Goal: Entertainment & Leisure: Consume media (video, audio)

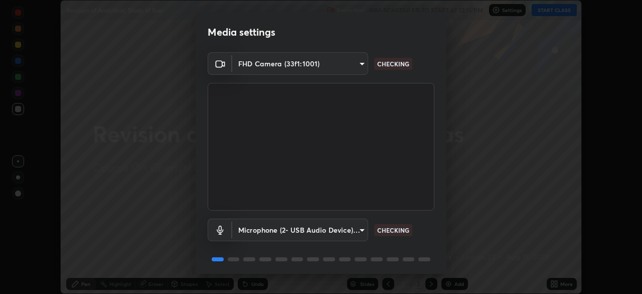
scroll to position [36, 0]
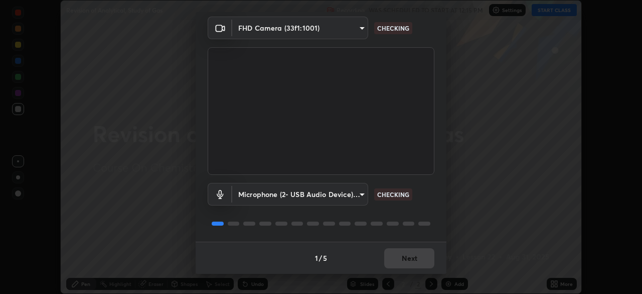
click at [389, 259] on div "1 / 5 Next" at bounding box center [321, 257] width 251 height 32
click at [389, 257] on div "1 / 5 Next" at bounding box center [321, 257] width 251 height 32
click at [390, 257] on div "1 / 5 Next" at bounding box center [321, 257] width 251 height 32
click at [390, 258] on button "Next" at bounding box center [409, 258] width 50 height 20
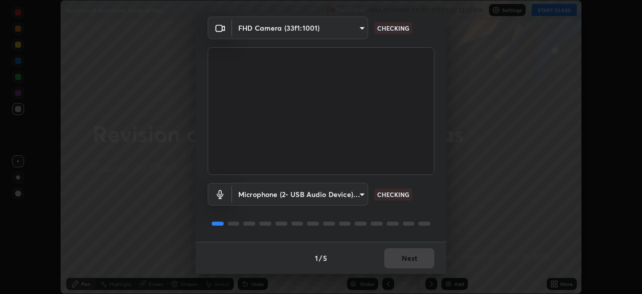
scroll to position [0, 0]
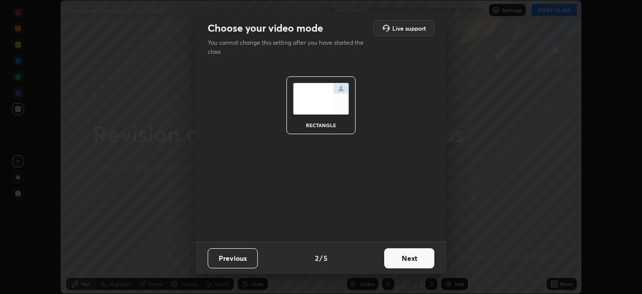
click at [390, 260] on button "Next" at bounding box center [409, 258] width 50 height 20
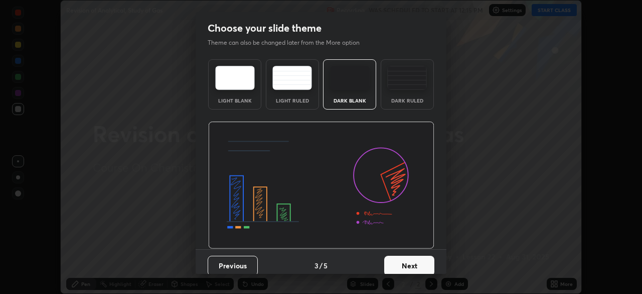
click at [398, 89] on img at bounding box center [407, 78] width 40 height 24
click at [397, 264] on button "Next" at bounding box center [409, 265] width 50 height 20
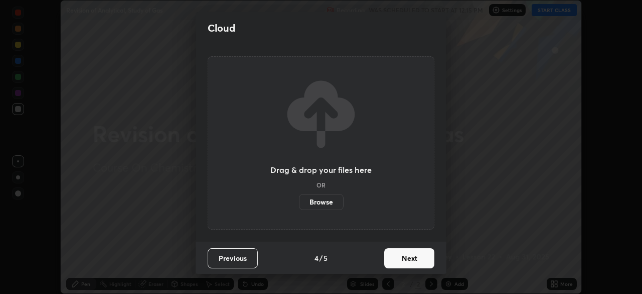
click at [394, 255] on button "Next" at bounding box center [409, 258] width 50 height 20
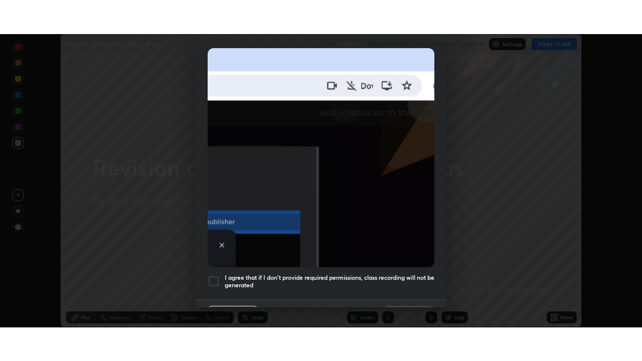
scroll to position [240, 0]
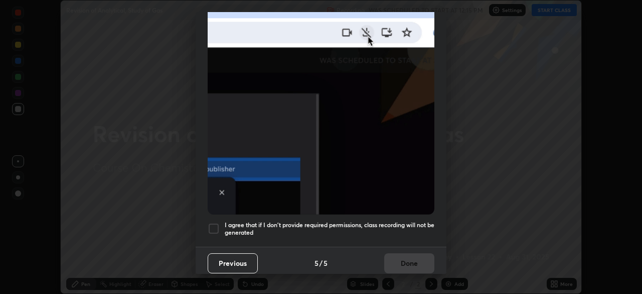
click at [215, 223] on div at bounding box center [214, 228] width 12 height 12
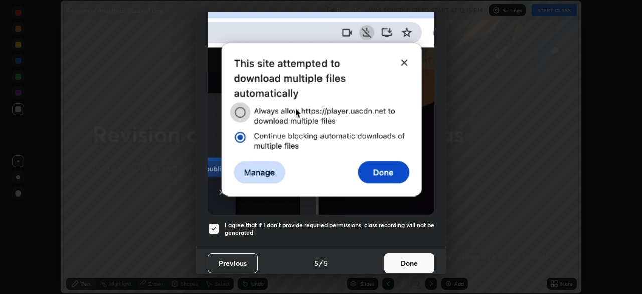
click at [397, 257] on button "Done" at bounding box center [409, 263] width 50 height 20
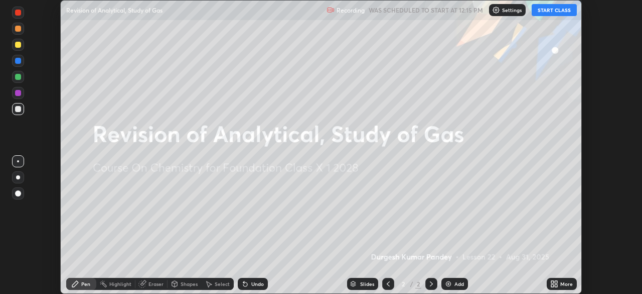
click at [543, 11] on button "START CLASS" at bounding box center [554, 10] width 45 height 12
click at [455, 284] on div "Add" at bounding box center [460, 283] width 10 height 5
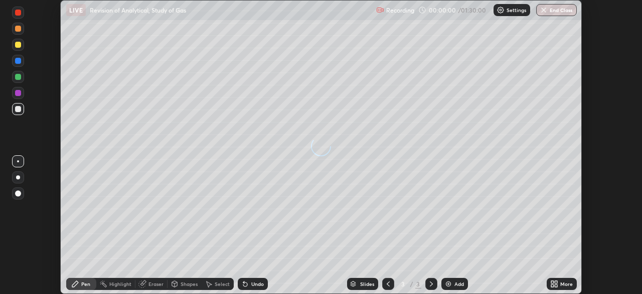
click at [455, 283] on div "Add" at bounding box center [460, 283] width 10 height 5
click at [455, 282] on div "Add" at bounding box center [460, 283] width 10 height 5
click at [454, 280] on div "Add" at bounding box center [455, 283] width 27 height 12
click at [455, 281] on div "Add" at bounding box center [460, 283] width 10 height 5
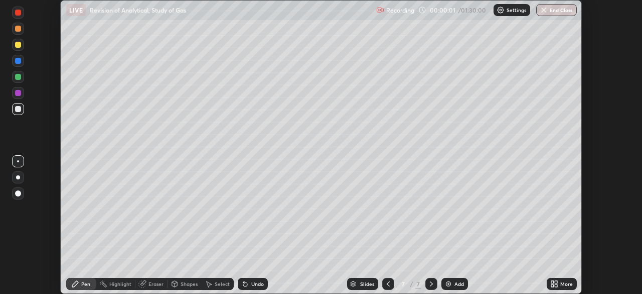
click at [455, 281] on div "Add" at bounding box center [460, 283] width 10 height 5
click at [387, 284] on icon at bounding box center [388, 283] width 8 height 8
click at [387, 281] on icon at bounding box center [388, 283] width 8 height 8
click at [387, 279] on div at bounding box center [388, 283] width 12 height 12
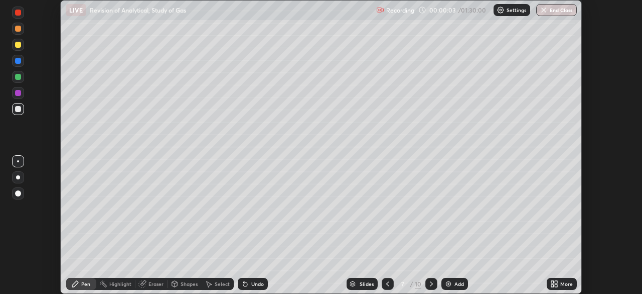
click at [389, 280] on icon at bounding box center [388, 283] width 8 height 8
click at [387, 283] on icon at bounding box center [388, 283] width 8 height 8
click at [387, 284] on icon at bounding box center [388, 283] width 8 height 8
click at [388, 279] on div at bounding box center [388, 283] width 12 height 12
click at [387, 278] on div at bounding box center [388, 283] width 12 height 12
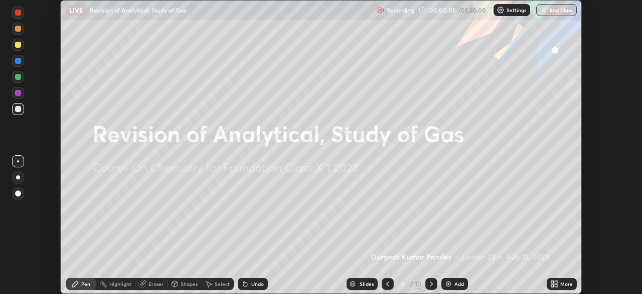
click at [426, 282] on div at bounding box center [432, 283] width 12 height 12
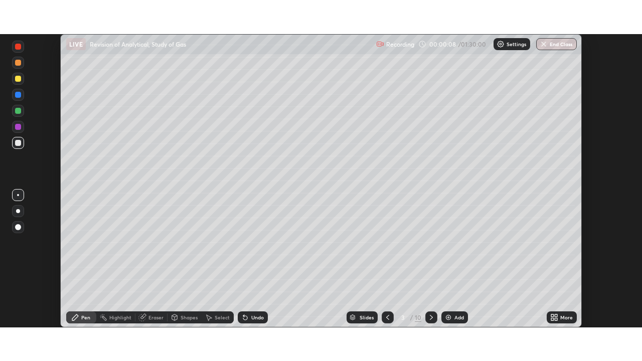
scroll to position [361, 642]
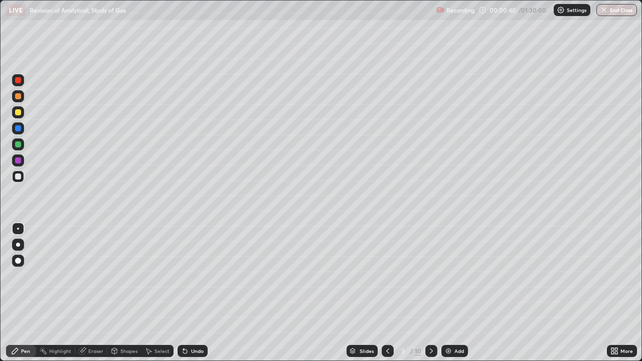
click at [18, 245] on div at bounding box center [18, 245] width 4 height 4
click at [130, 293] on div "Shapes" at bounding box center [128, 351] width 17 height 5
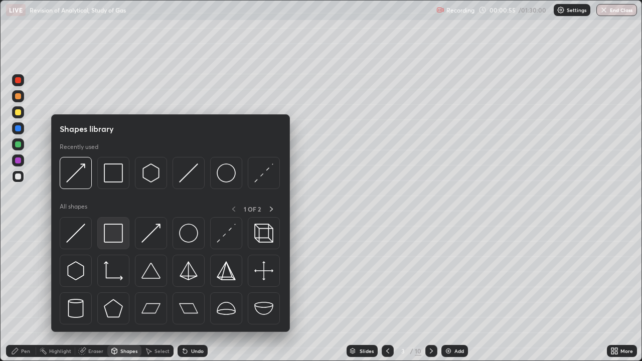
click at [110, 235] on img at bounding box center [113, 233] width 19 height 19
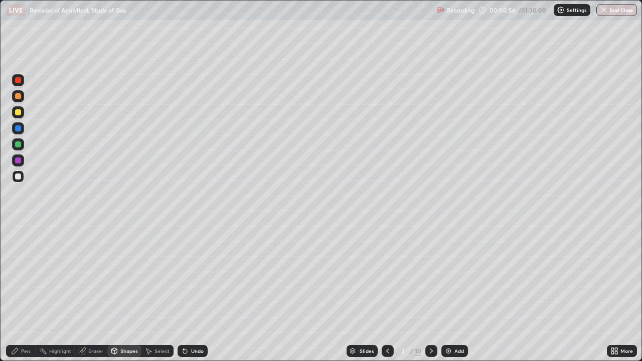
click at [21, 165] on div at bounding box center [18, 161] width 12 height 12
click at [161, 293] on div "Select" at bounding box center [162, 351] width 15 height 5
click at [230, 86] on div "0 ° Undo Copy Duplicate Duplicate to new slide Delete" at bounding box center [321, 181] width 641 height 360
click at [28, 293] on div "Pen" at bounding box center [25, 351] width 9 height 5
click at [18, 114] on div at bounding box center [18, 112] width 6 height 6
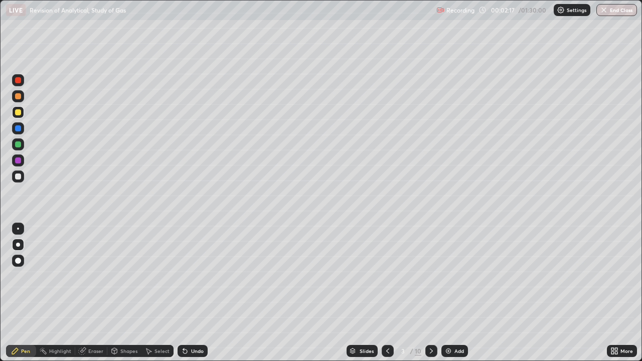
click at [127, 293] on div "Shapes" at bounding box center [128, 351] width 17 height 5
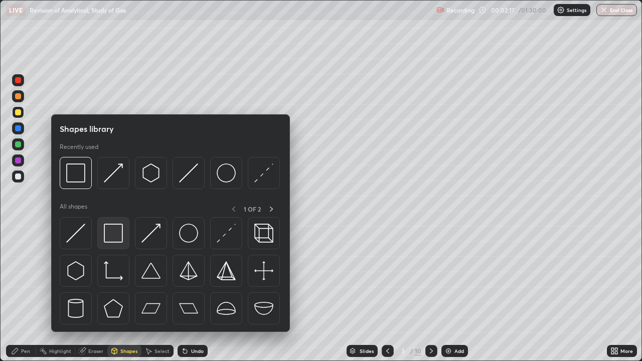
click at [116, 233] on img at bounding box center [113, 233] width 19 height 19
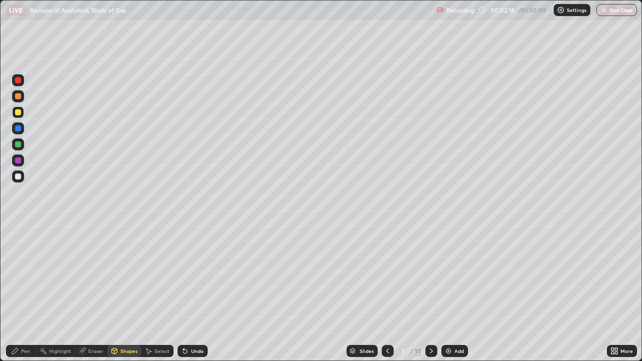
click at [21, 162] on div at bounding box center [18, 161] width 6 height 6
click at [20, 293] on div "Pen" at bounding box center [21, 351] width 30 height 12
click at [126, 293] on div "Shapes" at bounding box center [128, 351] width 17 height 5
click at [18, 177] on div at bounding box center [18, 177] width 6 height 6
click at [28, 293] on div "Pen" at bounding box center [21, 351] width 30 height 12
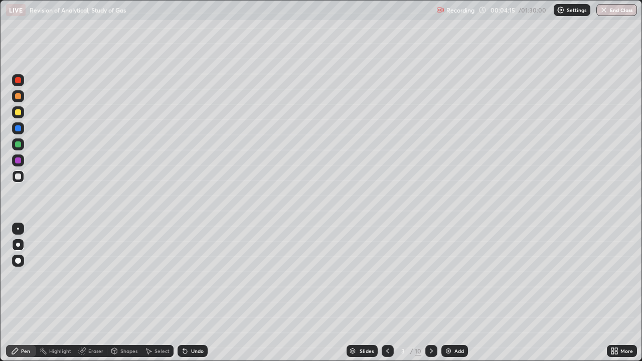
click at [128, 293] on div "Shapes" at bounding box center [124, 351] width 34 height 12
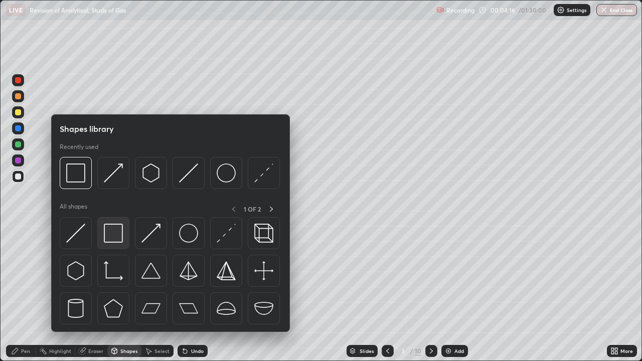
click at [112, 231] on img at bounding box center [113, 233] width 19 height 19
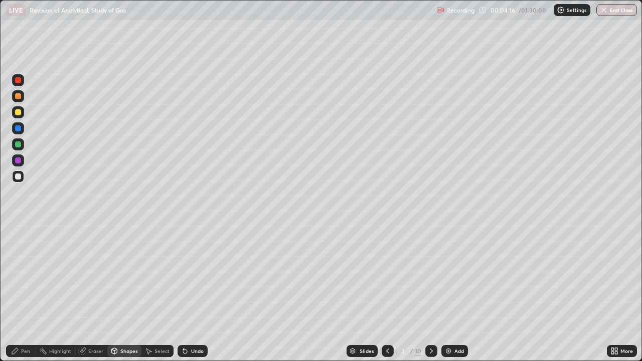
click at [18, 145] on div at bounding box center [18, 145] width 6 height 6
click at [24, 293] on div "Pen" at bounding box center [25, 351] width 9 height 5
click at [21, 162] on div at bounding box center [18, 161] width 6 height 6
click at [17, 116] on div at bounding box center [18, 112] width 12 height 12
click at [123, 293] on div "Shapes" at bounding box center [128, 351] width 17 height 5
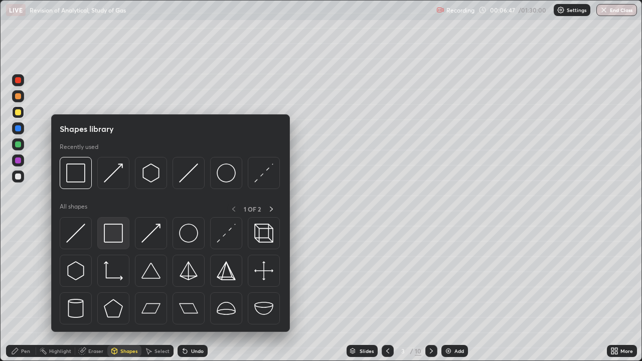
click at [113, 233] on img at bounding box center [113, 233] width 19 height 19
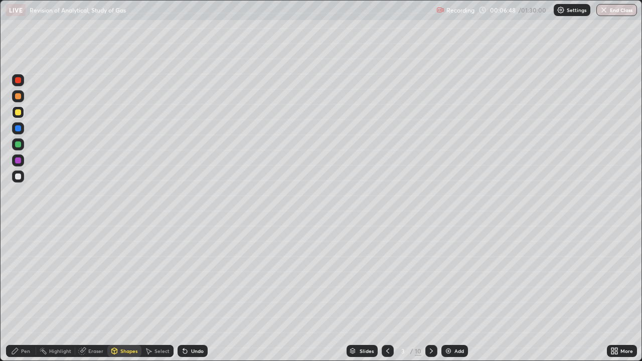
click at [18, 178] on div at bounding box center [18, 177] width 6 height 6
click at [193, 293] on div "Undo" at bounding box center [193, 351] width 30 height 12
click at [18, 293] on icon at bounding box center [15, 351] width 8 height 8
click at [17, 111] on div at bounding box center [18, 112] width 6 height 6
click at [18, 159] on div at bounding box center [18, 161] width 6 height 6
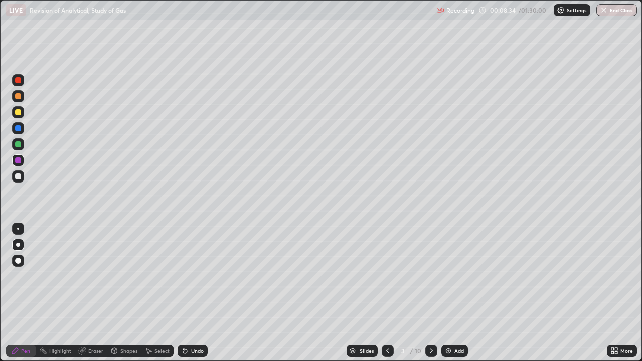
click at [191, 293] on div "Undo" at bounding box center [197, 351] width 13 height 5
click at [19, 145] on div at bounding box center [18, 145] width 6 height 6
click at [459, 293] on div "Add" at bounding box center [460, 351] width 10 height 5
click at [127, 293] on div "Shapes" at bounding box center [128, 351] width 17 height 5
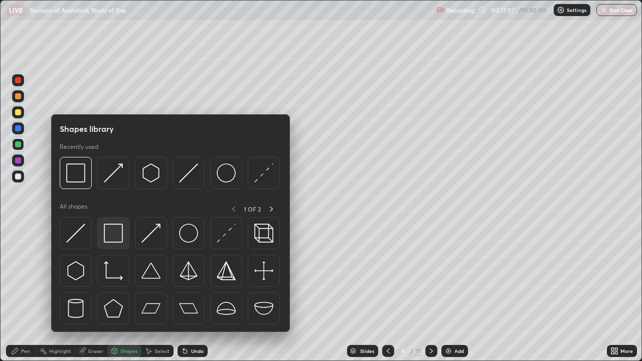
click at [116, 231] on img at bounding box center [113, 233] width 19 height 19
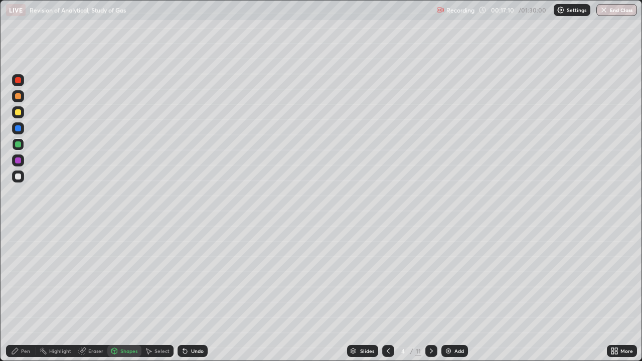
click at [28, 293] on div "Pen" at bounding box center [25, 351] width 9 height 5
click at [21, 293] on div "Pen" at bounding box center [25, 351] width 9 height 5
click at [18, 113] on div at bounding box center [18, 112] width 6 height 6
click at [20, 177] on div at bounding box center [18, 177] width 6 height 6
click at [442, 293] on div "Add" at bounding box center [455, 351] width 27 height 12
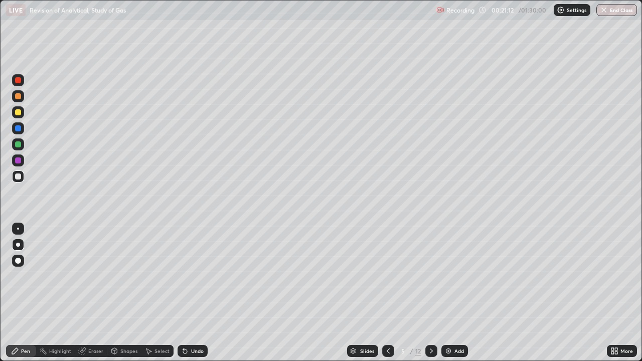
click at [124, 293] on div "Shapes" at bounding box center [128, 351] width 17 height 5
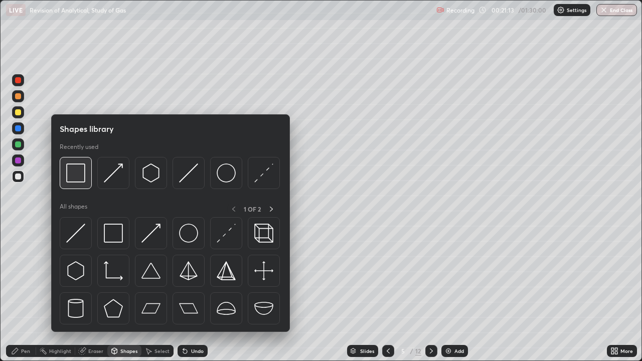
click at [77, 176] on img at bounding box center [75, 173] width 19 height 19
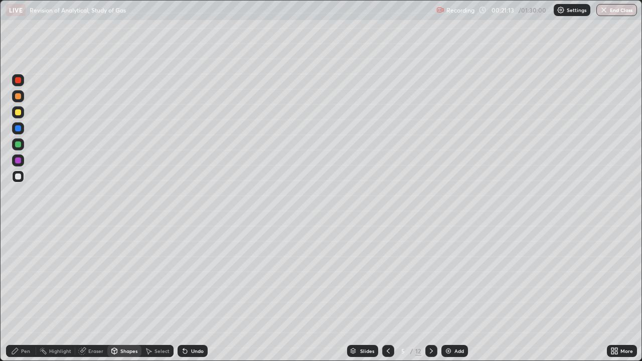
click at [23, 162] on div at bounding box center [18, 161] width 12 height 12
click at [26, 293] on div "Pen" at bounding box center [21, 351] width 30 height 12
click at [17, 110] on div at bounding box center [18, 112] width 6 height 6
click at [18, 84] on div at bounding box center [18, 80] width 12 height 12
click at [19, 178] on div at bounding box center [18, 177] width 6 height 6
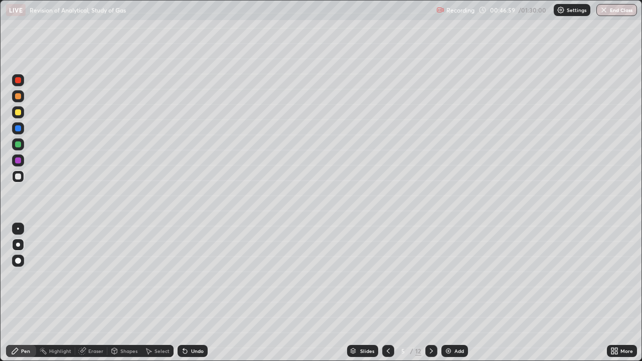
click at [607, 13] on img "button" at bounding box center [604, 10] width 8 height 8
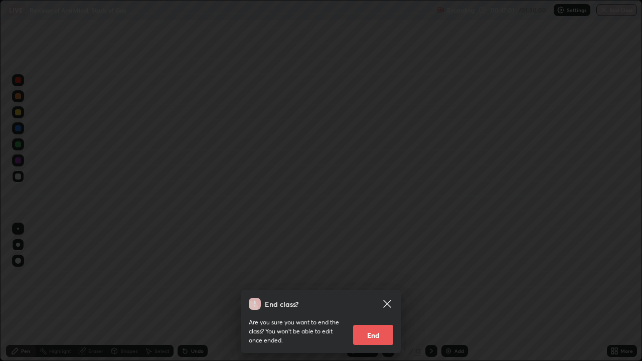
click at [375, 293] on button "End" at bounding box center [373, 335] width 40 height 20
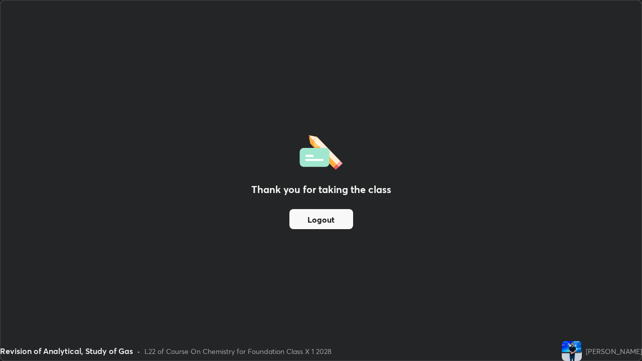
click at [317, 223] on button "Logout" at bounding box center [322, 219] width 64 height 20
click at [323, 211] on button "Logout" at bounding box center [322, 219] width 64 height 20
click at [319, 218] on button "Logout" at bounding box center [322, 219] width 64 height 20
